Goal: Task Accomplishment & Management: Manage account settings

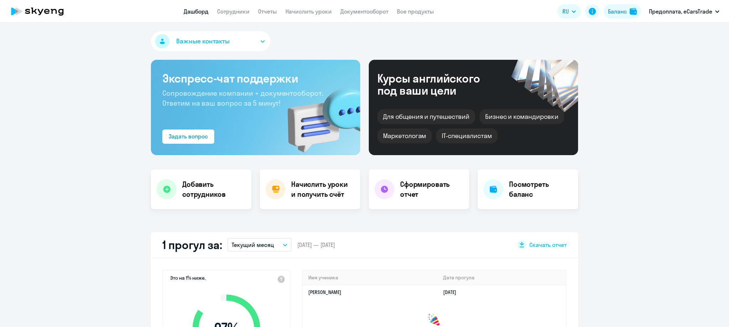
select select "30"
click at [302, 12] on link "Начислить уроки" at bounding box center [308, 11] width 46 height 7
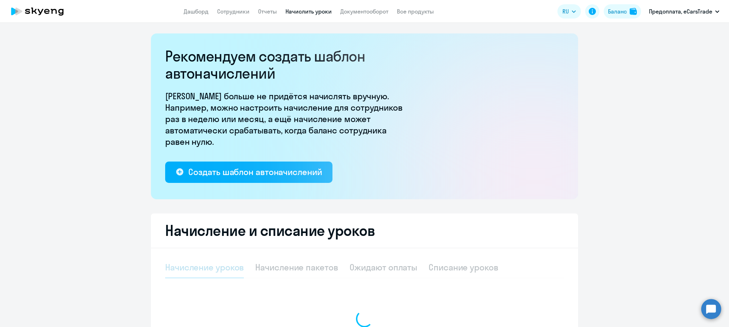
select select "10"
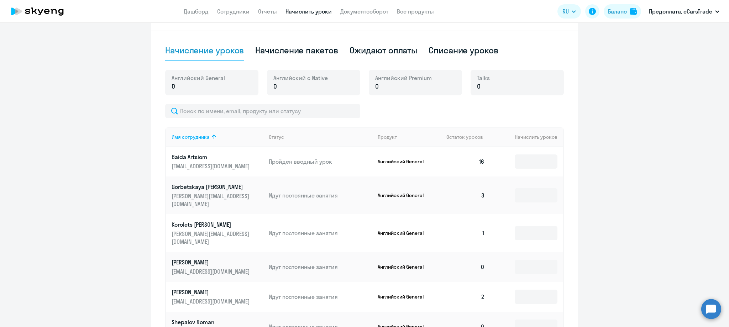
scroll to position [216, 0]
click at [294, 51] on div "Начисление пакетов" at bounding box center [296, 51] width 83 height 11
select select "10"
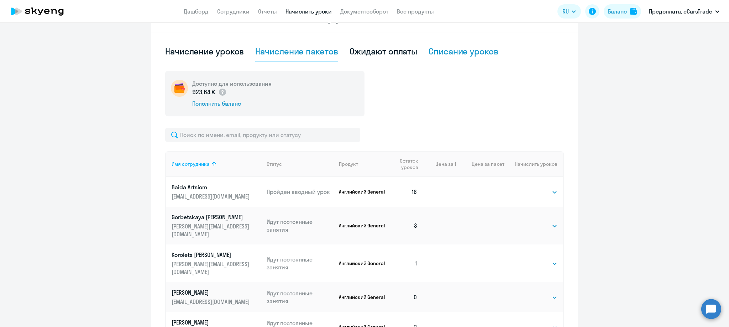
click at [473, 52] on div "Списание уроков" at bounding box center [463, 51] width 70 height 11
select select "10"
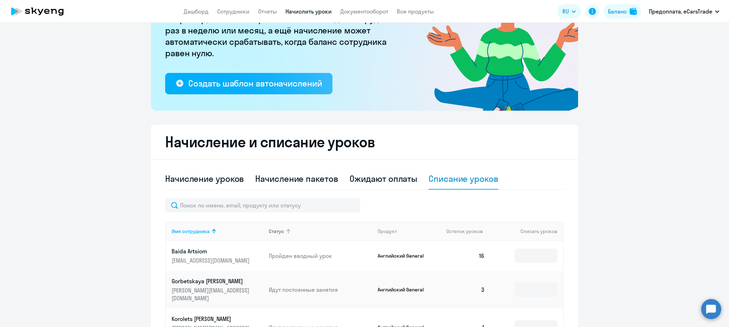
scroll to position [0, 0]
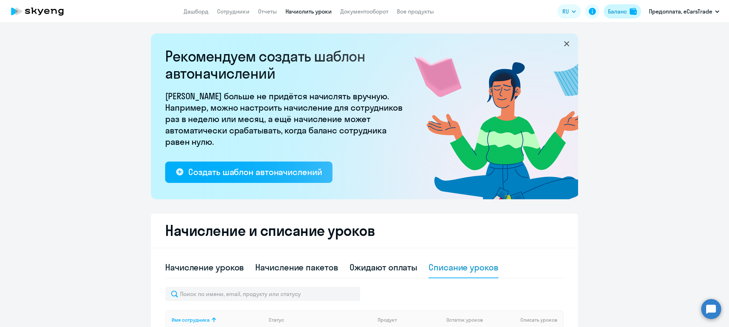
click at [624, 12] on div "Баланс" at bounding box center [617, 11] width 19 height 9
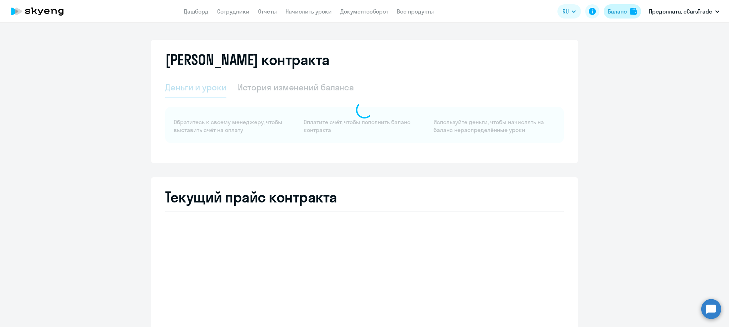
select select "english_adult_not_native_speaker"
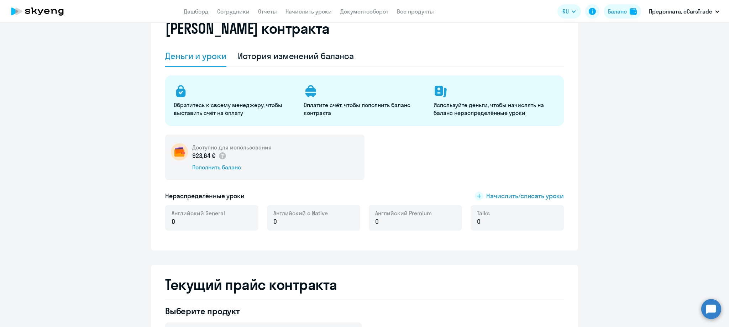
scroll to position [33, 0]
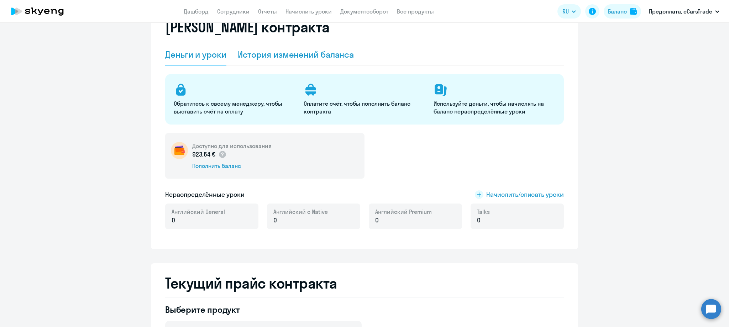
click at [313, 57] on div "История изменений баланса" at bounding box center [296, 54] width 116 height 11
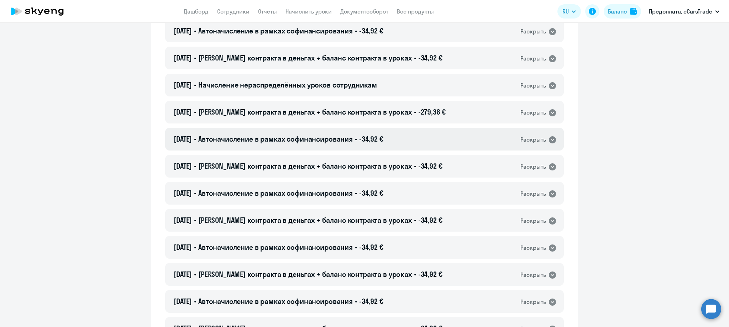
scroll to position [305, 0]
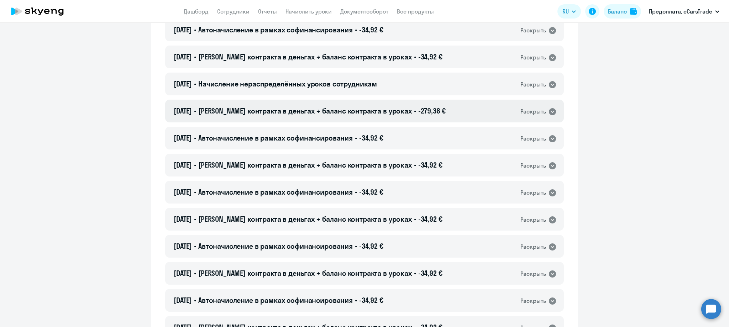
click at [551, 112] on icon at bounding box center [552, 111] width 7 height 7
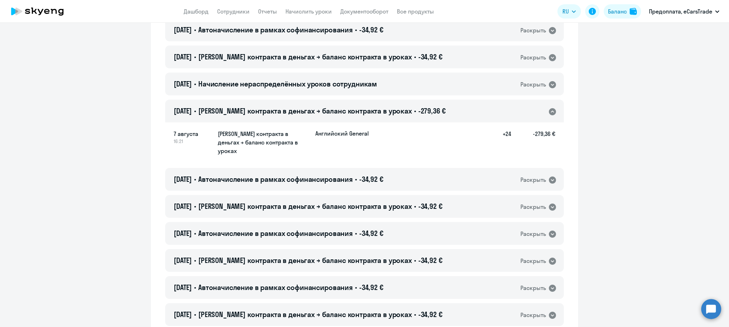
click at [280, 144] on h5 "[PERSON_NAME] контракта в деньгах → баланс контракта в уроках" at bounding box center [264, 143] width 92 height 26
click at [265, 131] on h5 "[PERSON_NAME] контракта в деньгах → баланс контракта в уроках" at bounding box center [264, 143] width 92 height 26
click at [358, 134] on p "Английский General" at bounding box center [341, 134] width 53 height 8
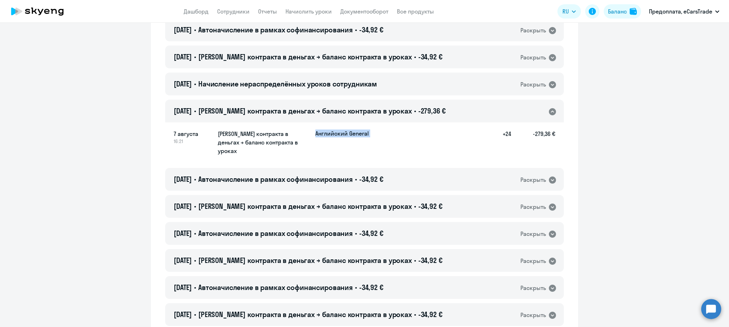
click at [358, 134] on p "Английский General" at bounding box center [341, 134] width 53 height 8
click at [398, 143] on div "7 августа 16:21 [PERSON_NAME] контракта в деньгах → баланс контракта в уроках А…" at bounding box center [364, 143] width 381 height 26
click at [507, 134] on h5 "+24" at bounding box center [499, 143] width 23 height 26
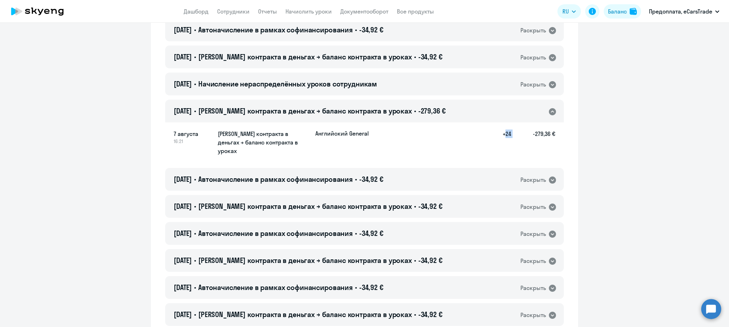
click at [507, 134] on h5 "+24" at bounding box center [499, 143] width 23 height 26
click at [179, 130] on span "7 августа" at bounding box center [193, 134] width 38 height 9
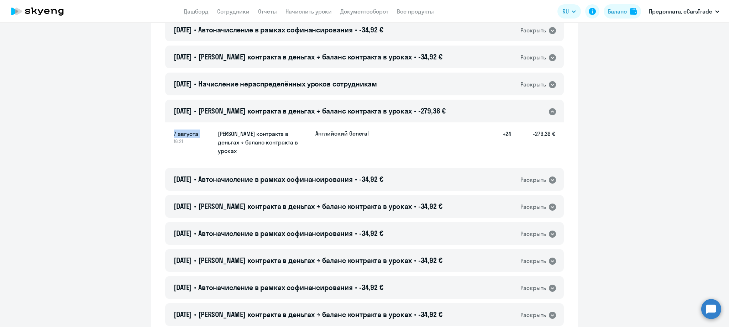
click at [179, 130] on span "7 августа" at bounding box center [193, 134] width 38 height 9
drag, startPoint x: 503, startPoint y: 129, endPoint x: 515, endPoint y: 139, distance: 15.4
click at [515, 139] on div "7 августа 16:21 [PERSON_NAME] контракта в деньгах → баланс контракта в уроках А…" at bounding box center [364, 143] width 381 height 26
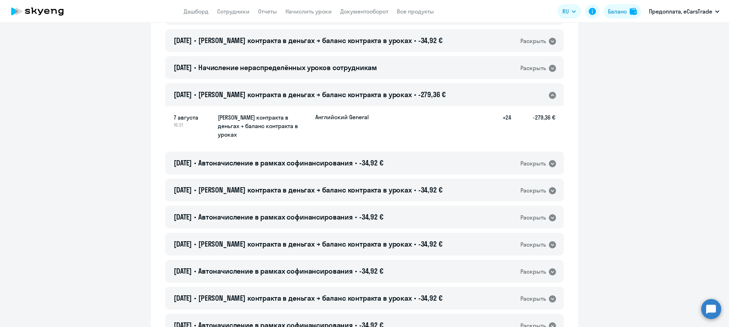
scroll to position [320, 0]
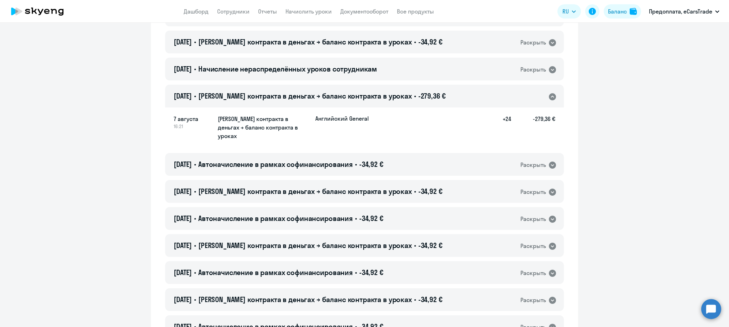
click at [179, 126] on span "16:21" at bounding box center [193, 126] width 38 height 6
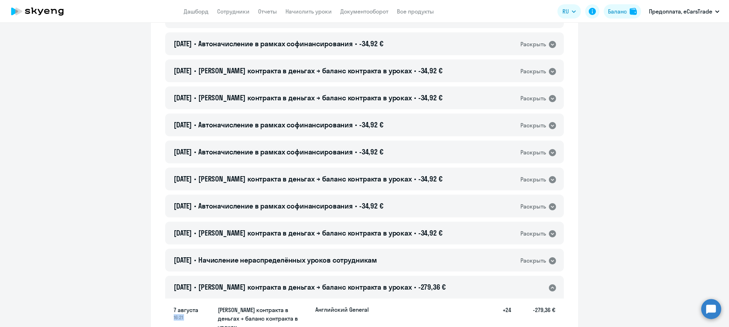
scroll to position [0, 0]
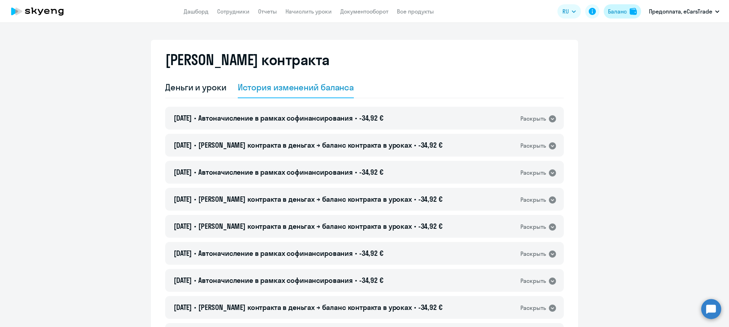
click at [621, 13] on div "Баланс" at bounding box center [617, 11] width 19 height 9
click at [621, 8] on div "Баланс" at bounding box center [617, 11] width 19 height 9
click at [678, 10] on p "Предоплата, eCarsTrade" at bounding box center [680, 11] width 63 height 9
click at [692, 10] on p "Предоплата, eCarsTrade" at bounding box center [680, 11] width 63 height 9
click at [676, 41] on li "Предоплата, eCarsTrade" at bounding box center [684, 33] width 78 height 18
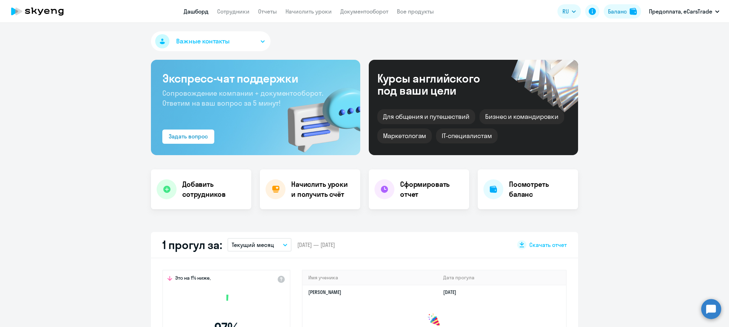
select select "30"
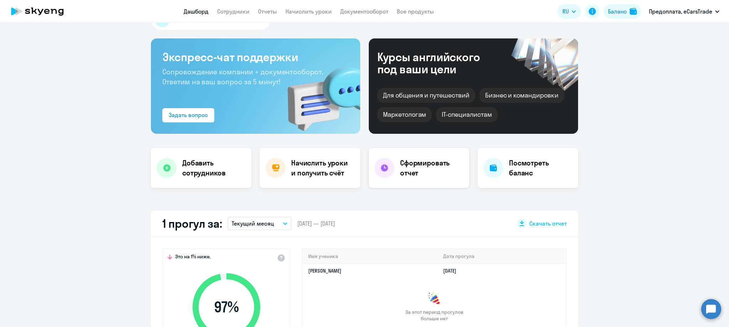
scroll to position [20, 0]
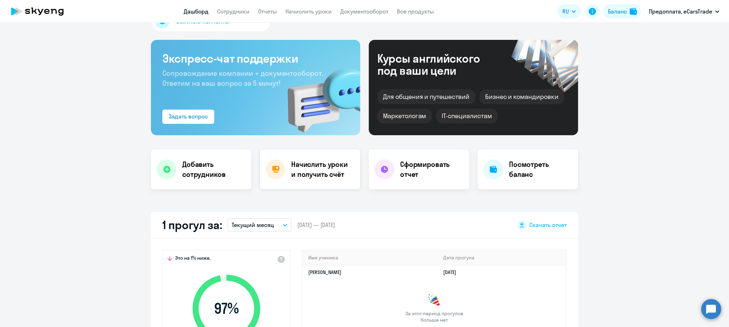
click at [322, 164] on h4 "Начислить уроки и получить счёт" at bounding box center [322, 169] width 62 height 20
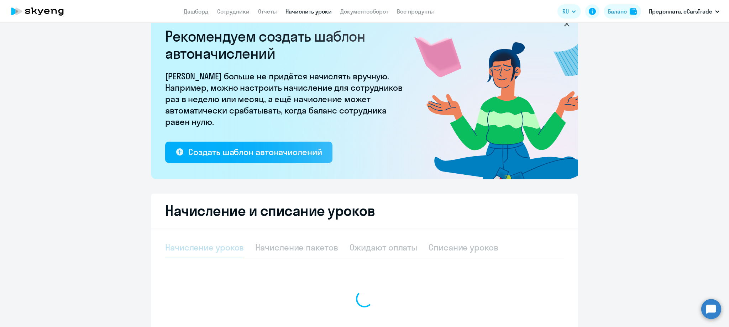
select select "10"
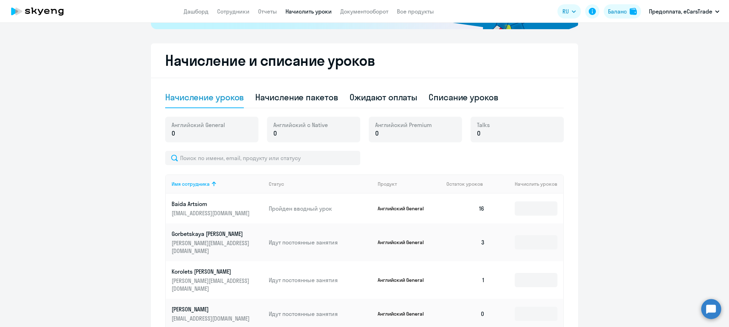
scroll to position [187, 0]
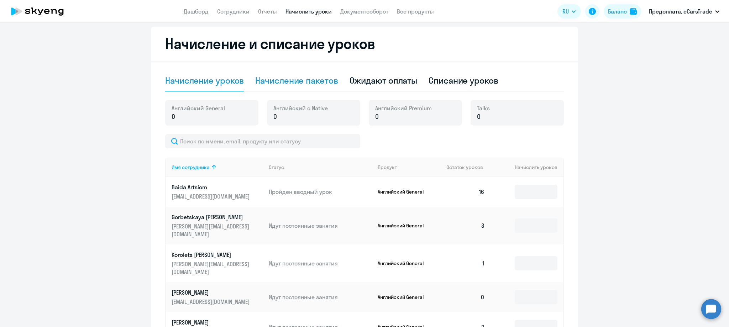
click at [312, 79] on div "Начисление пакетов" at bounding box center [296, 80] width 83 height 11
select select "10"
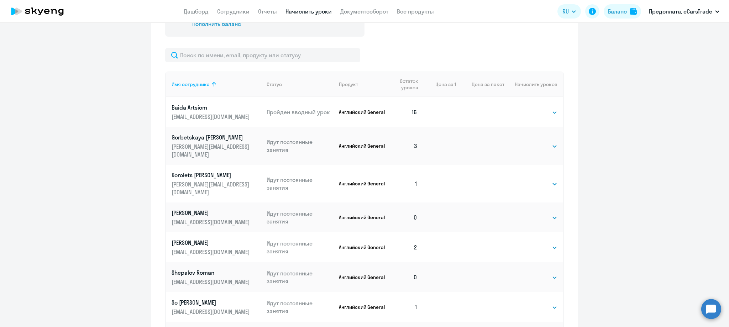
scroll to position [297, 0]
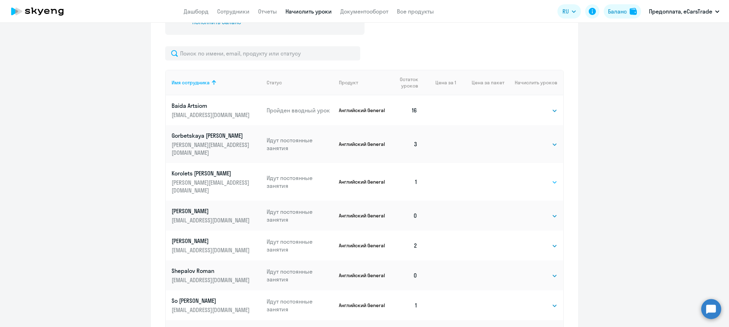
click at [546, 178] on select "Выбрать 4 8 16 32 64 96 128" at bounding box center [542, 182] width 29 height 9
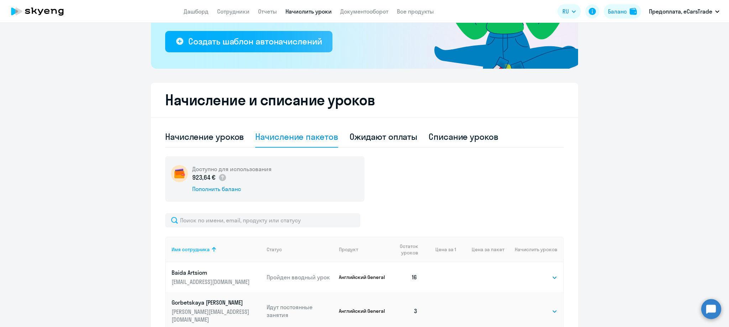
scroll to position [97, 0]
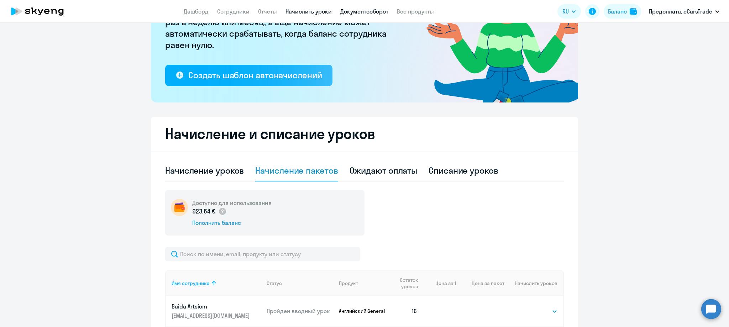
click at [363, 12] on link "Документооборот" at bounding box center [364, 11] width 48 height 7
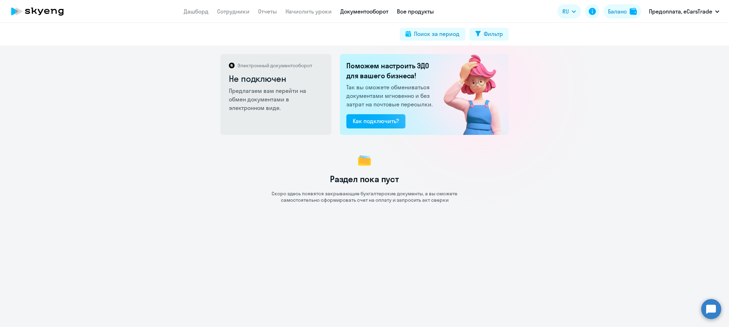
click at [416, 10] on link "Все продукты" at bounding box center [415, 11] width 37 height 7
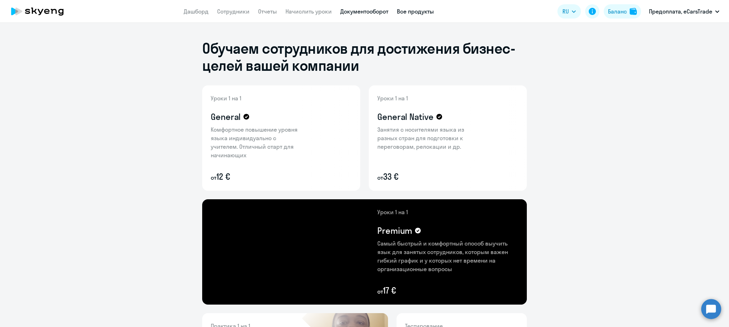
click at [376, 11] on link "Документооборот" at bounding box center [364, 11] width 48 height 7
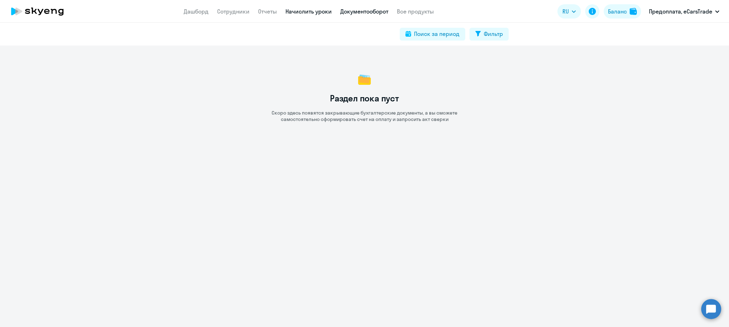
click at [309, 8] on link "Начислить уроки" at bounding box center [308, 11] width 46 height 7
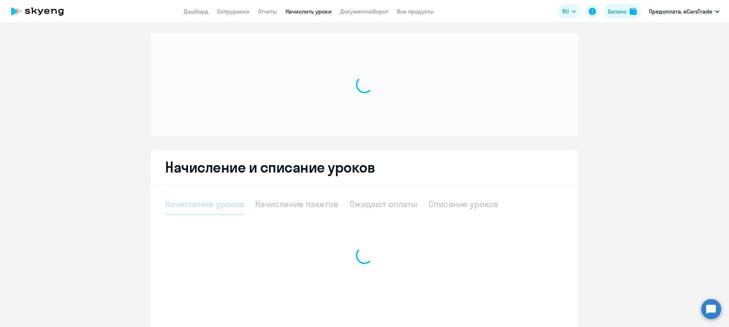
select select "10"
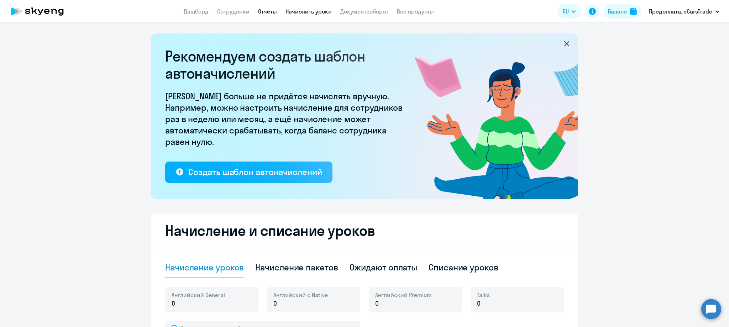
click at [265, 11] on link "Отчеты" at bounding box center [267, 11] width 19 height 7
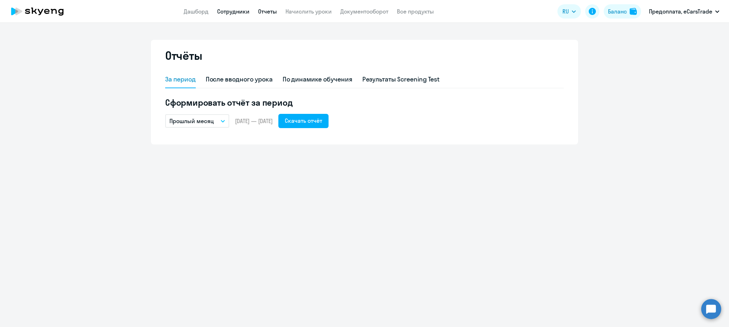
click at [236, 10] on link "Сотрудники" at bounding box center [233, 11] width 32 height 7
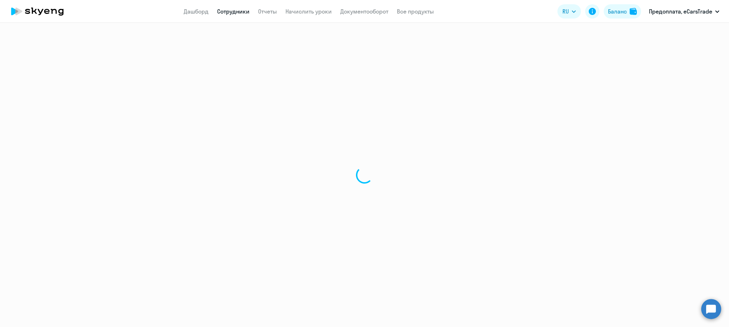
select select "30"
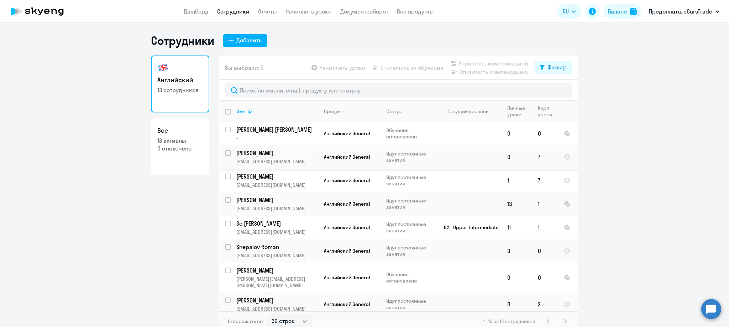
click at [420, 158] on p "Идут постоянные занятия" at bounding box center [410, 157] width 49 height 13
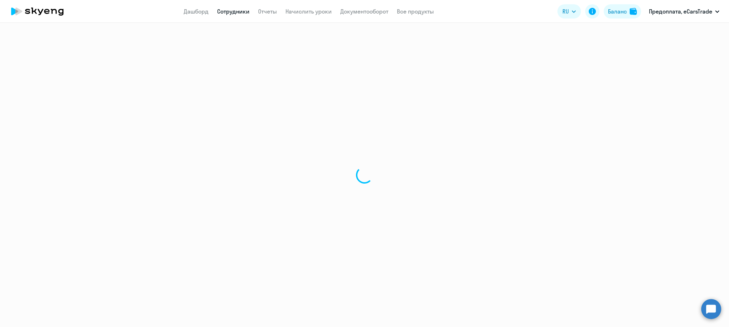
select select "english"
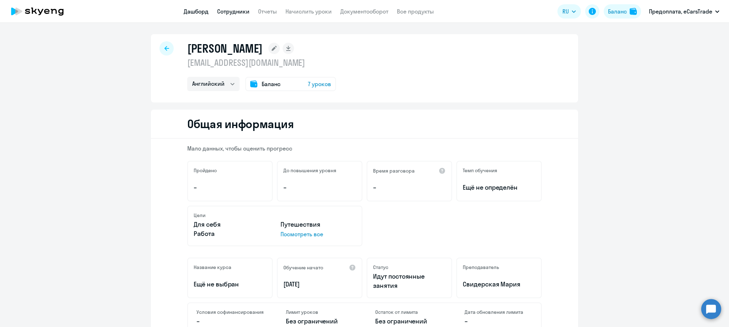
click at [189, 12] on link "Дашборд" at bounding box center [196, 11] width 25 height 7
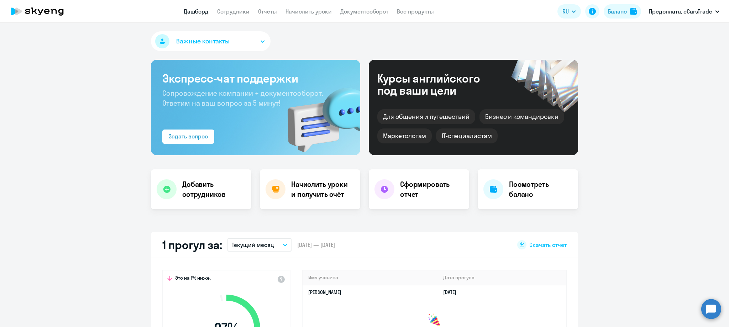
select select "30"
click at [523, 188] on h4 "Посмотреть баланс" at bounding box center [540, 189] width 63 height 20
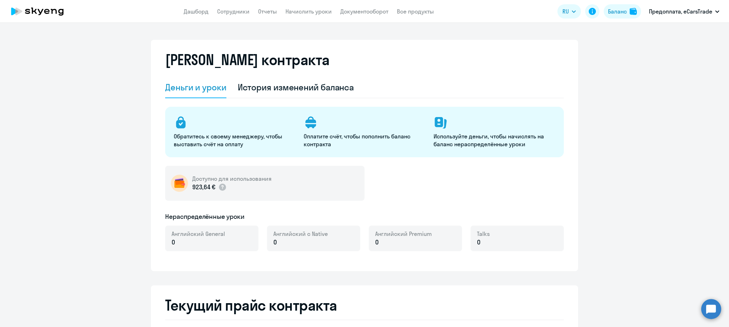
select select "english_adult_not_native_speaker"
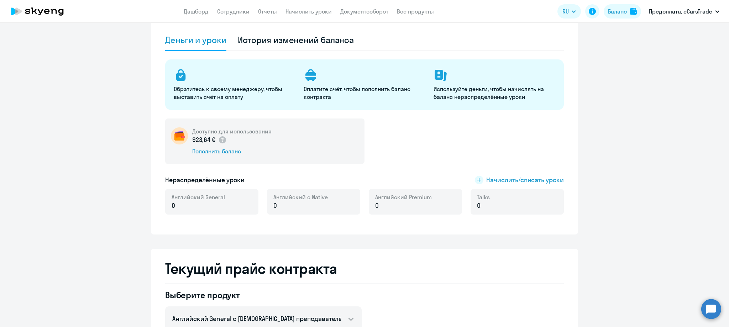
scroll to position [46, 0]
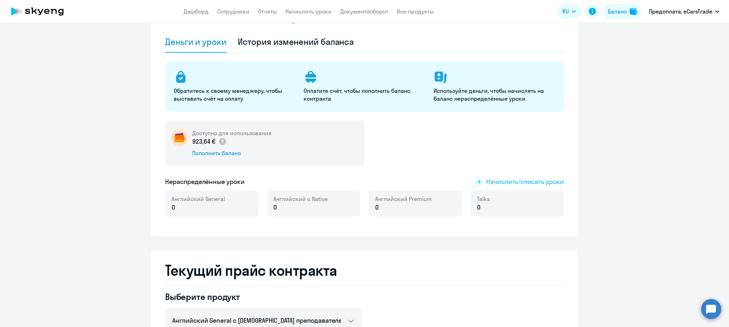
click at [517, 179] on span "Начислить/списать уроки" at bounding box center [525, 181] width 78 height 9
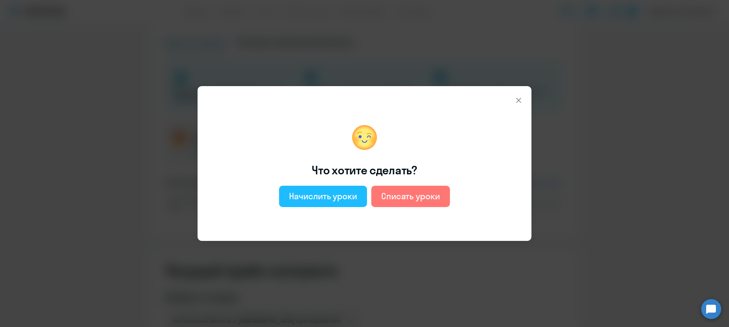
click at [317, 194] on div "Начислить уроки" at bounding box center [323, 195] width 68 height 11
select select "english_adult_not_native_speaker"
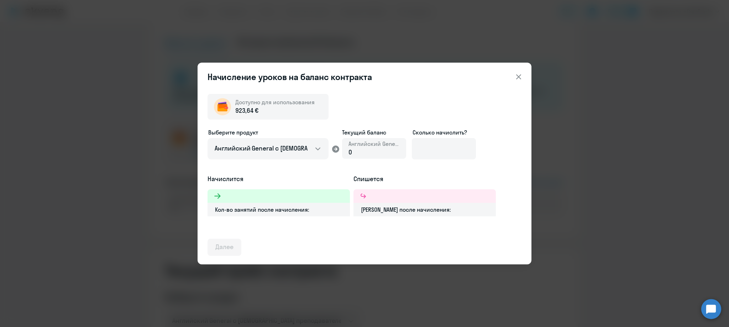
click at [520, 80] on icon at bounding box center [518, 77] width 9 height 9
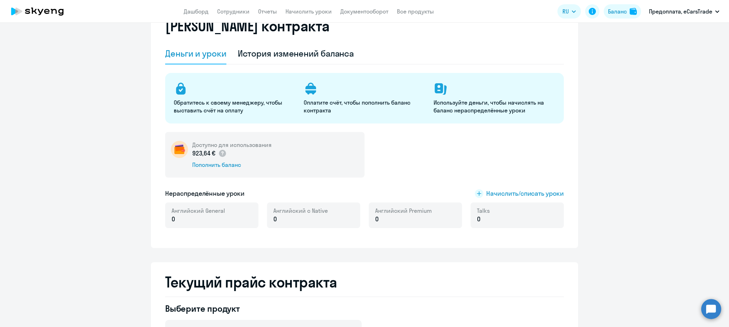
scroll to position [33, 0]
click at [296, 44] on div "История изменений баланса" at bounding box center [296, 53] width 116 height 21
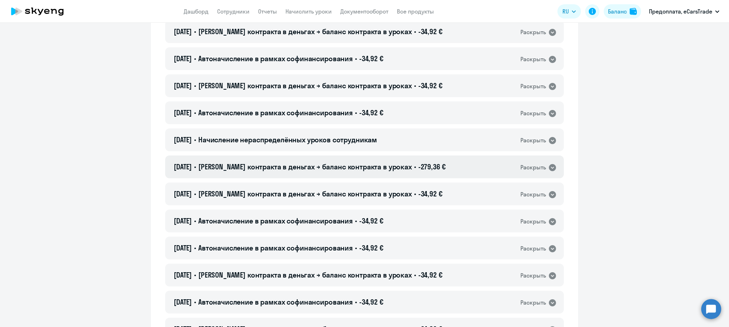
scroll to position [262, 0]
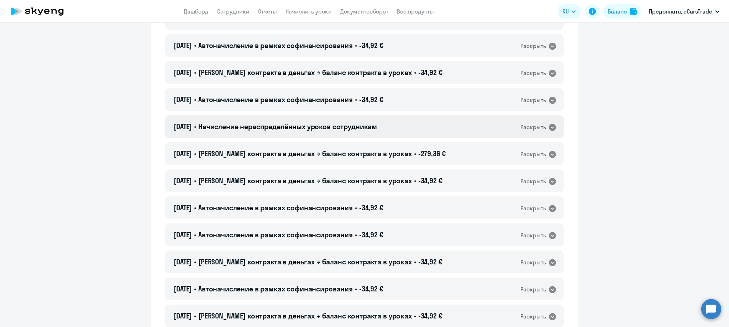
click at [551, 127] on icon at bounding box center [552, 127] width 9 height 9
